Goal: Task Accomplishment & Management: Manage account settings

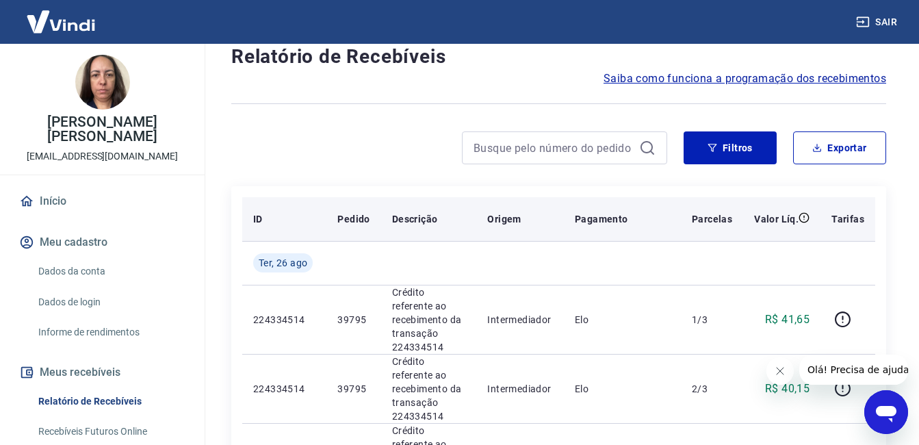
scroll to position [68, 0]
